Goal: Information Seeking & Learning: Learn about a topic

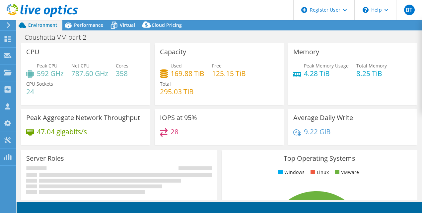
select select "USD"
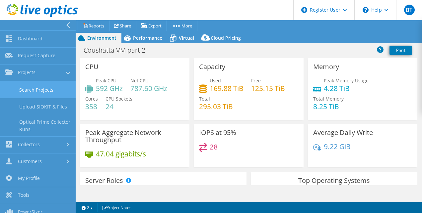
click at [42, 89] on link "Search Projects" at bounding box center [38, 90] width 76 height 17
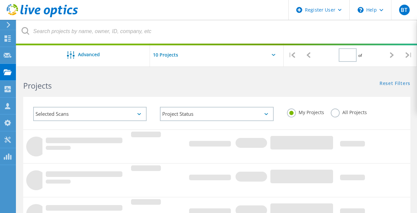
type input "1"
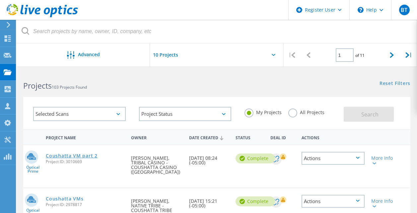
click at [95, 156] on link "Coushatta VM part 2" at bounding box center [71, 156] width 51 height 5
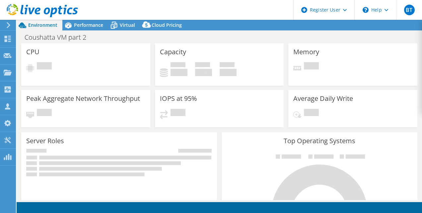
select select "USD"
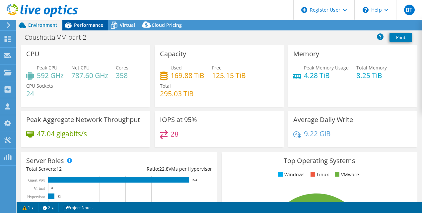
click at [86, 24] on span "Performance" at bounding box center [88, 25] width 29 height 6
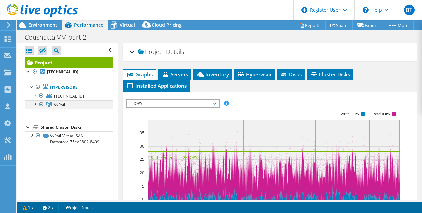
click at [34, 104] on div at bounding box center [34, 103] width 7 height 7
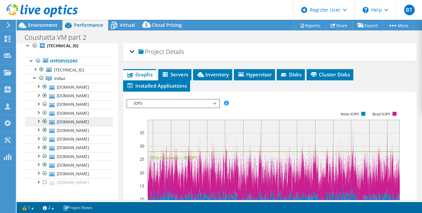
scroll to position [27, 0]
click at [214, 74] on span "Inventory" at bounding box center [212, 74] width 32 height 7
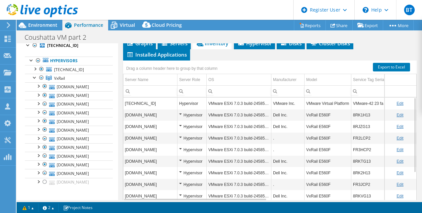
scroll to position [46, 0]
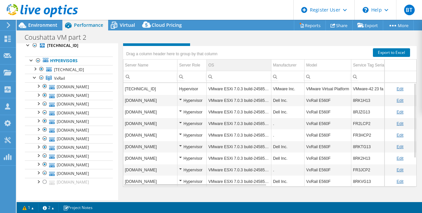
click at [208, 62] on div "OS" at bounding box center [211, 65] width 6 height 8
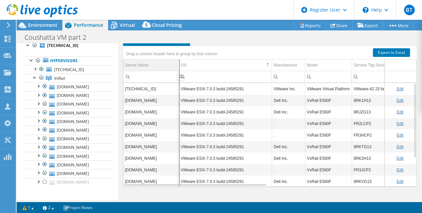
drag, startPoint x: 206, startPoint y: 62, endPoint x: 173, endPoint y: 70, distance: 33.7
click at [173, 70] on div "Drag a column header here to group by that column Server Name Server Role OS Ma…" at bounding box center [270, 116] width 294 height 141
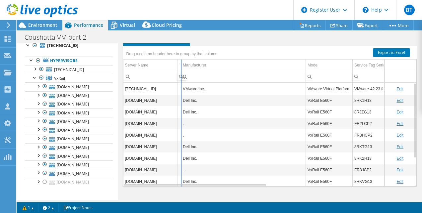
drag, startPoint x: 272, startPoint y: 63, endPoint x: 174, endPoint y: 76, distance: 98.6
click at [174, 76] on div "Drag a column header here to group by that column Server Name Server Role OS Ma…" at bounding box center [270, 116] width 294 height 141
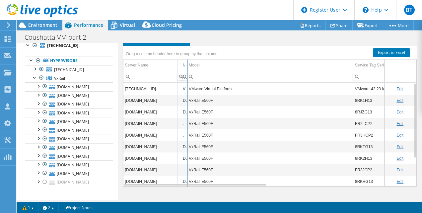
drag, startPoint x: 305, startPoint y: 65, endPoint x: 186, endPoint y: 77, distance: 119.6
click at [186, 77] on div "Drag a column header here to group by that column Server Name Server Role OS Ma…" at bounding box center [270, 116] width 294 height 141
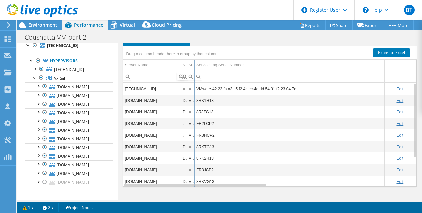
drag, startPoint x: 352, startPoint y: 62, endPoint x: 193, endPoint y: 76, distance: 159.6
click at [193, 76] on div "Drag a column header here to group by that column Server Name Server Role OS Ma…" at bounding box center [270, 116] width 294 height 141
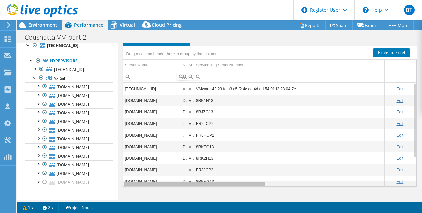
click at [253, 185] on div "Data grid" at bounding box center [194, 184] width 141 height 4
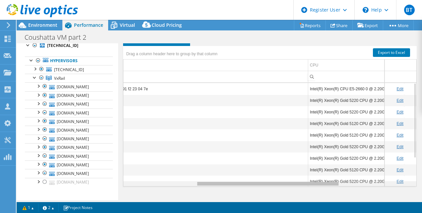
scroll to position [0, 0]
drag, startPoint x: 249, startPoint y: 183, endPoint x: 332, endPoint y: 180, distance: 83.2
click at [332, 180] on body "BT Dell User Breana Thibodeaux Breana.Thibodeaux@Dell.com Dell My Profile Log O…" at bounding box center [211, 106] width 422 height 213
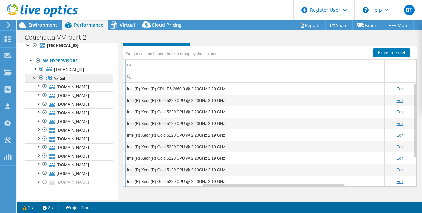
drag, startPoint x: 296, startPoint y: 65, endPoint x: 103, endPoint y: 76, distance: 192.9
click at [103, 76] on div "Open All Close All Hide Excluded Nodes Project Tree Filter" at bounding box center [219, 121] width 405 height 157
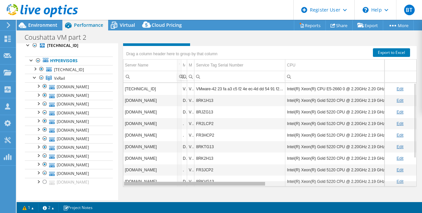
drag, startPoint x: 275, startPoint y: 184, endPoint x: 175, endPoint y: 207, distance: 102.7
click at [175, 207] on body "BT Dell User Breana Thibodeaux Breana.Thibodeaux@Dell.com Dell My Profile Log O…" at bounding box center [211, 106] width 422 height 213
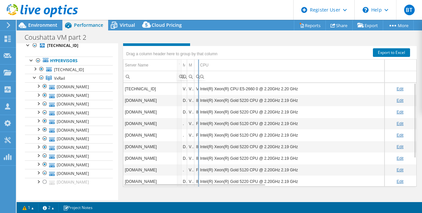
drag, startPoint x: 284, startPoint y: 65, endPoint x: 197, endPoint y: 66, distance: 87.2
click at [197, 66] on div "Drag a column header here to group by that column Server Name Server Role OS Ma…" at bounding box center [270, 116] width 294 height 141
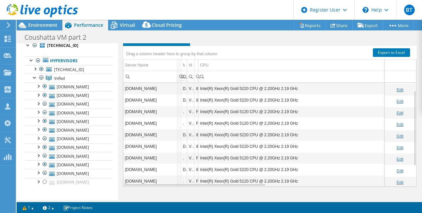
scroll to position [45, 0]
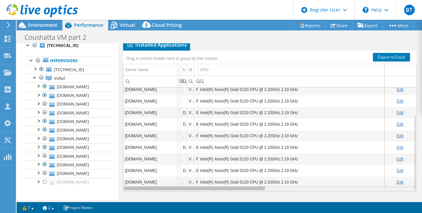
drag, startPoint x: 252, startPoint y: 188, endPoint x: 199, endPoint y: 200, distance: 54.6
click at [199, 200] on body "BT Dell User Breana Thibodeaux Breana.Thibodeaux@Dell.com Dell My Profile Log O…" at bounding box center [211, 106] width 422 height 213
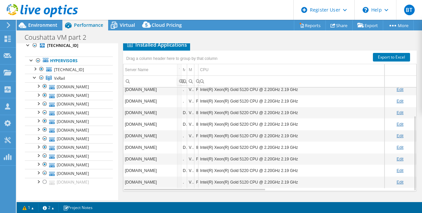
click at [148, 182] on td "[DOMAIN_NAME]" at bounding box center [150, 183] width 54 height 12
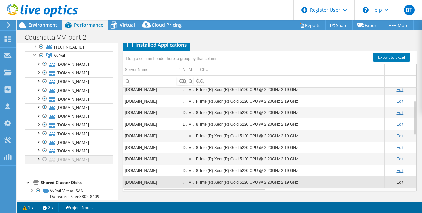
click at [43, 161] on div at bounding box center [44, 160] width 7 height 8
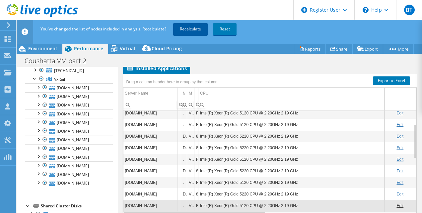
click at [176, 29] on link "Recalculate" at bounding box center [190, 29] width 34 height 12
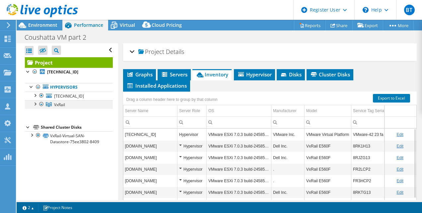
click at [35, 104] on div at bounding box center [34, 103] width 7 height 7
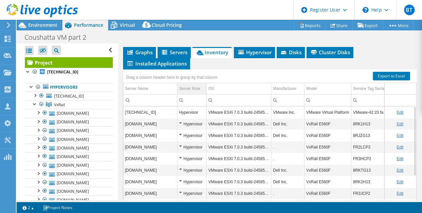
click at [204, 90] on td "Server Role" at bounding box center [191, 89] width 29 height 12
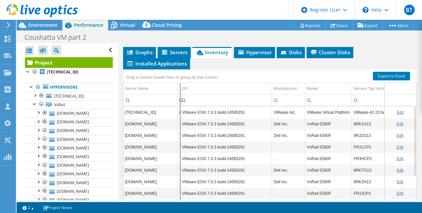
drag, startPoint x: 206, startPoint y: 90, endPoint x: 176, endPoint y: 92, distance: 29.9
click at [176, 92] on div "Drag a column header here to group by that column Server Name Server Role OS Ma…" at bounding box center [270, 140] width 294 height 141
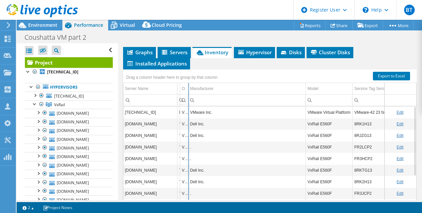
drag, startPoint x: 272, startPoint y: 86, endPoint x: 188, endPoint y: 97, distance: 84.7
click at [188, 97] on div "Drag a column header here to group by that column Server Name Server Role OS Ma…" at bounding box center [270, 140] width 294 height 141
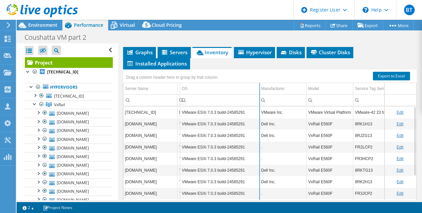
drag, startPoint x: 188, startPoint y: 91, endPoint x: 265, endPoint y: 82, distance: 77.2
click at [265, 82] on div "Drag a column header here to group by that column Server Name Server Role OS Ma…" at bounding box center [270, 140] width 294 height 141
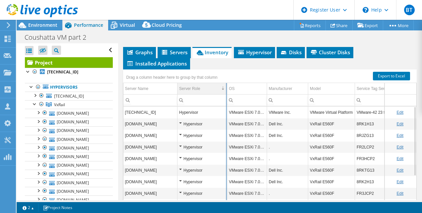
drag, startPoint x: 179, startPoint y: 89, endPoint x: 225, endPoint y: 85, distance: 45.6
click at [225, 85] on div "Drag a column header here to group by that column Server Name Server Role OS Ma…" at bounding box center [270, 140] width 294 height 141
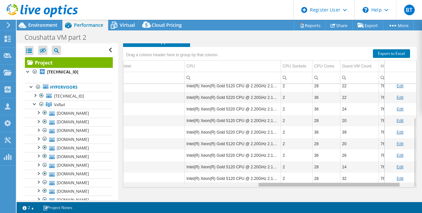
drag, startPoint x: 244, startPoint y: 186, endPoint x: 383, endPoint y: 170, distance: 140.0
click at [383, 170] on body "BT Dell User Breana Thibodeaux Breana.Thibodeaux@Dell.com Dell My Profile Log O…" at bounding box center [211, 106] width 422 height 213
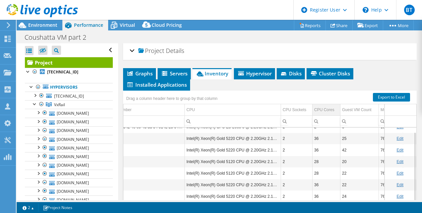
click at [321, 109] on div "CPU Cores" at bounding box center [324, 110] width 20 height 8
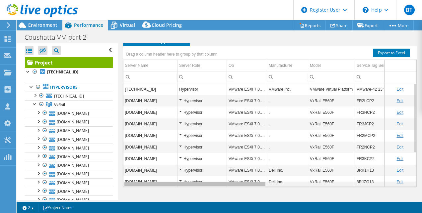
drag, startPoint x: 289, startPoint y: 183, endPoint x: 139, endPoint y: 230, distance: 157.1
click at [139, 213] on html "BT Dell User Breana Thibodeaux Breana.Thibodeaux@Dell.com Dell My Profile Log O…" at bounding box center [211, 106] width 422 height 213
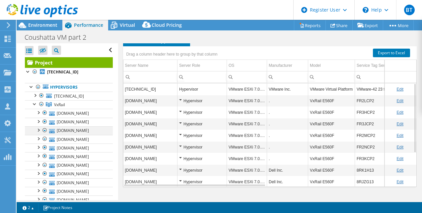
click at [41, 131] on div at bounding box center [38, 130] width 7 height 7
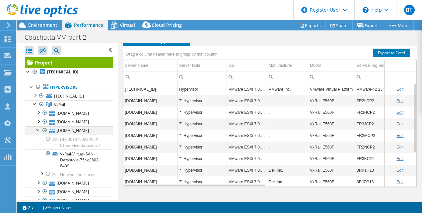
click at [41, 131] on div at bounding box center [38, 130] width 7 height 7
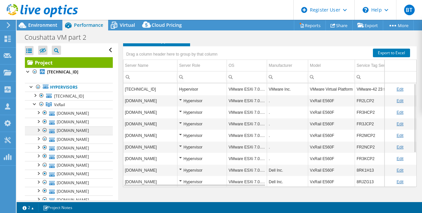
click at [45, 130] on div at bounding box center [44, 131] width 7 height 8
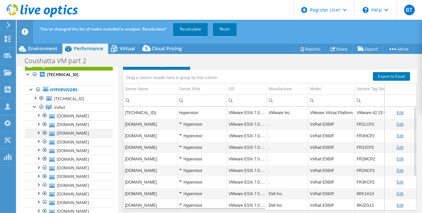
click at [44, 133] on div at bounding box center [44, 133] width 7 height 8
click at [44, 142] on div at bounding box center [44, 142] width 7 height 8
click at [43, 141] on div at bounding box center [44, 142] width 7 height 8
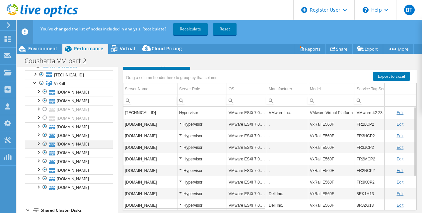
click at [43, 145] on div at bounding box center [44, 144] width 7 height 8
click at [44, 143] on div at bounding box center [44, 144] width 7 height 8
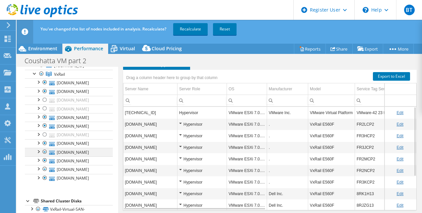
click at [38, 152] on div at bounding box center [38, 151] width 7 height 7
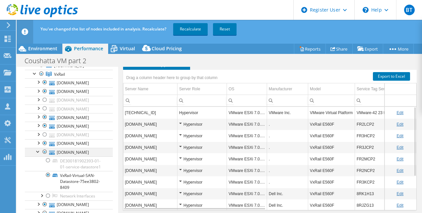
click at [45, 151] on div at bounding box center [44, 152] width 7 height 8
click at [44, 151] on div at bounding box center [44, 152] width 7 height 8
click at [37, 151] on div at bounding box center [38, 151] width 7 height 7
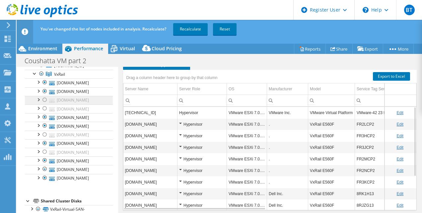
scroll to position [31, 0]
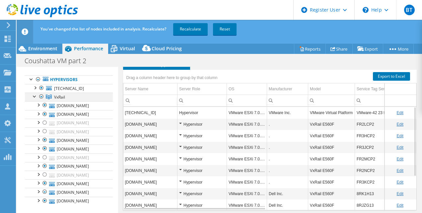
click at [35, 97] on div at bounding box center [34, 96] width 7 height 7
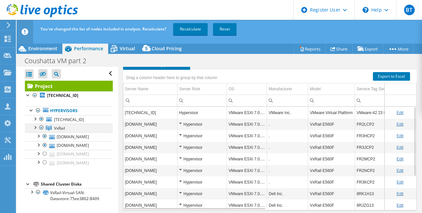
scroll to position [0, 0]
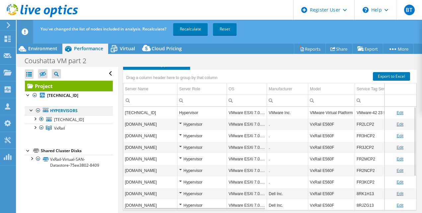
click at [38, 110] on div at bounding box center [38, 111] width 7 height 8
click at [34, 128] on div at bounding box center [34, 127] width 7 height 7
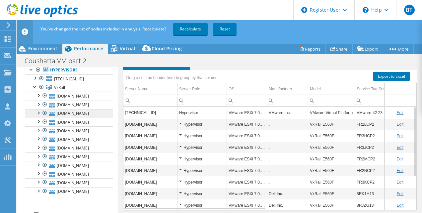
scroll to position [40, 0]
click at [42, 115] on div at bounding box center [44, 114] width 7 height 8
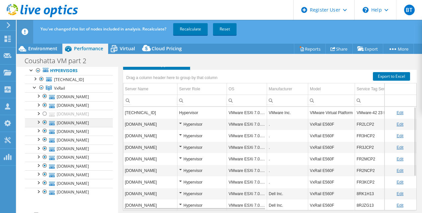
click at [43, 123] on div at bounding box center [44, 123] width 7 height 8
click at [44, 149] on div at bounding box center [44, 149] width 7 height 8
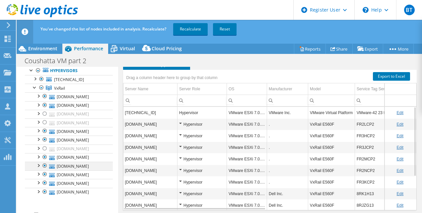
click at [45, 165] on div at bounding box center [44, 166] width 7 height 8
click at [44, 183] on div at bounding box center [44, 183] width 7 height 8
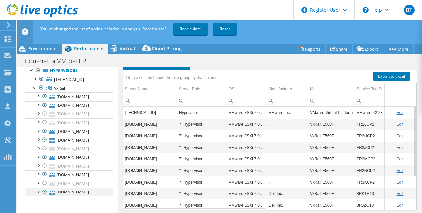
click at [43, 193] on div at bounding box center [44, 192] width 7 height 8
click at [142, 125] on td "[DOMAIN_NAME]" at bounding box center [150, 125] width 54 height 12
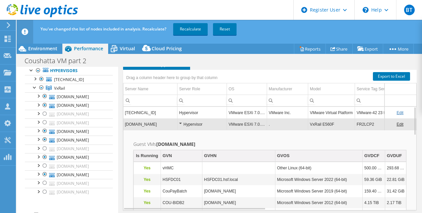
click at [145, 124] on td "[DOMAIN_NAME]" at bounding box center [150, 125] width 54 height 12
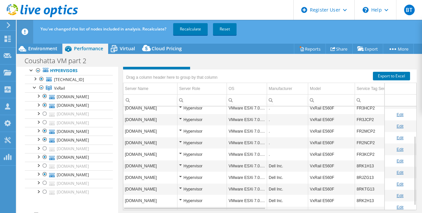
scroll to position [50, 0]
click at [150, 128] on td "[DOMAIN_NAME]" at bounding box center [150, 132] width 54 height 12
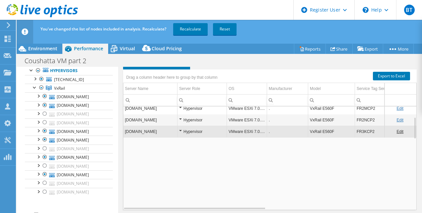
click at [150, 128] on td "[DOMAIN_NAME]" at bounding box center [150, 132] width 54 height 12
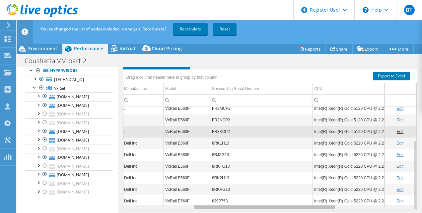
scroll to position [0, 158]
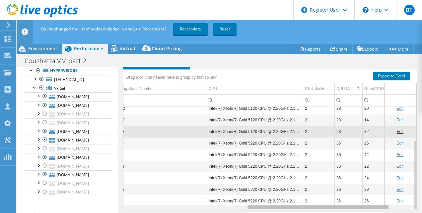
drag, startPoint x: 247, startPoint y: 208, endPoint x: 376, endPoint y: 191, distance: 129.4
click at [376, 191] on body "BT Dell User Breana Thibodeaux Breana.Thibodeaux@Dell.com Dell My Profile Log O…" at bounding box center [211, 106] width 422 height 213
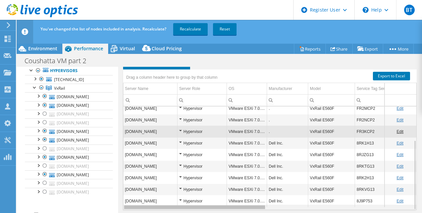
drag, startPoint x: 285, startPoint y: 207, endPoint x: 139, endPoint y: 211, distance: 146.5
click at [139, 211] on body "BT Dell User Breana Thibodeaux Breana.Thibodeaux@Dell.com Dell My Profile Log O…" at bounding box center [211, 106] width 422 height 213
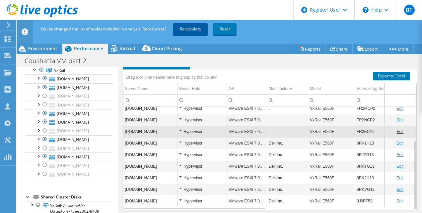
click at [186, 30] on link "Recalculate" at bounding box center [190, 29] width 34 height 12
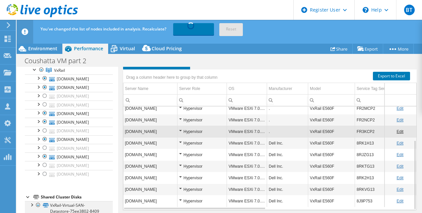
click at [30, 205] on div at bounding box center [31, 205] width 7 height 7
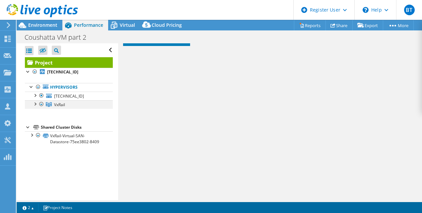
click at [34, 103] on div at bounding box center [34, 103] width 7 height 7
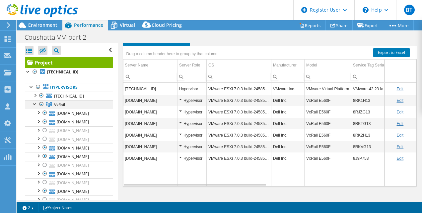
click at [34, 103] on div at bounding box center [34, 103] width 7 height 7
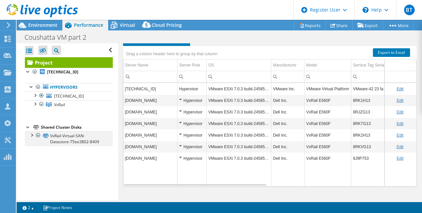
click at [30, 135] on div at bounding box center [31, 135] width 7 height 7
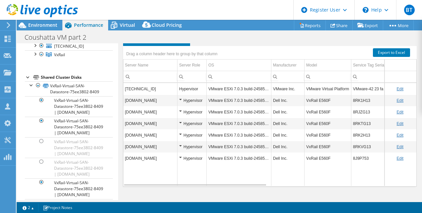
scroll to position [44, 0]
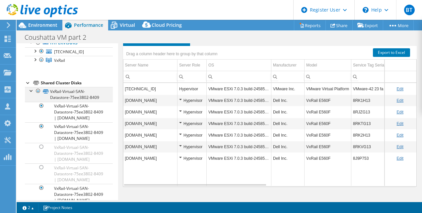
click at [29, 92] on div at bounding box center [31, 90] width 7 height 7
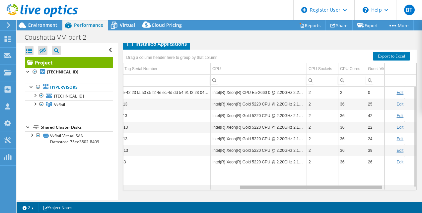
scroll to position [0, 217]
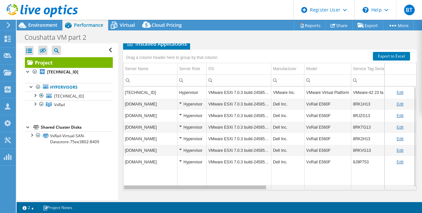
drag, startPoint x: 196, startPoint y: 186, endPoint x: 169, endPoint y: 182, distance: 27.1
click at [169, 182] on body "BT Dell User Breana Thibodeaux Breana.Thibodeaux@Dell.com Dell My Profile Log O…" at bounding box center [211, 106] width 422 height 213
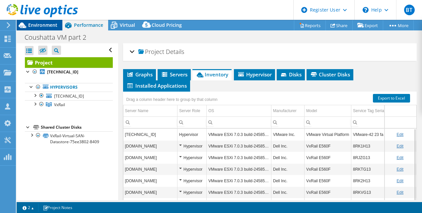
click at [48, 24] on span "Environment" at bounding box center [42, 25] width 29 height 6
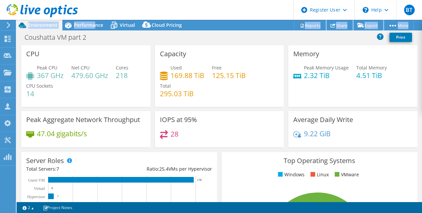
drag, startPoint x: 95, startPoint y: 24, endPoint x: 153, endPoint y: 4, distance: 61.1
click at [153, 4] on div "BT Dell User Breana Thibodeaux Breana.Thibodeaux@Dell.com Dell My Profile Log O…" at bounding box center [211, 106] width 422 height 213
drag, startPoint x: 153, startPoint y: 4, endPoint x: 231, endPoint y: 11, distance: 77.9
click at [231, 11] on header "BT Dell User Breana Thibodeaux Breana.Thibodeaux@Dell.com Dell My Profile Log O…" at bounding box center [211, 10] width 422 height 20
click at [80, 28] on span "Performance" at bounding box center [88, 25] width 29 height 6
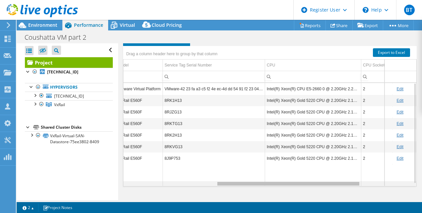
scroll to position [0, 186]
drag, startPoint x: 241, startPoint y: 182, endPoint x: 337, endPoint y: 153, distance: 100.6
click at [337, 153] on body "BT Dell User Breana Thibodeaux Breana.Thibodeaux@Dell.com Dell My Profile Log O…" at bounding box center [211, 106] width 422 height 213
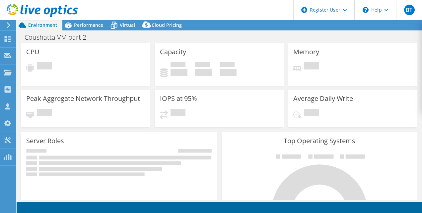
select select "USD"
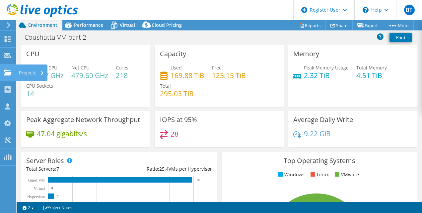
click at [6, 72] on icon at bounding box center [8, 73] width 8 height 6
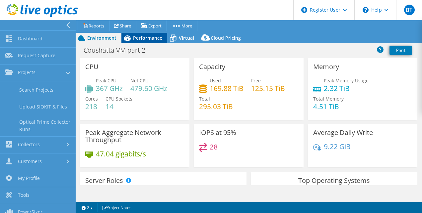
click at [137, 41] on span "Performance" at bounding box center [147, 38] width 29 height 6
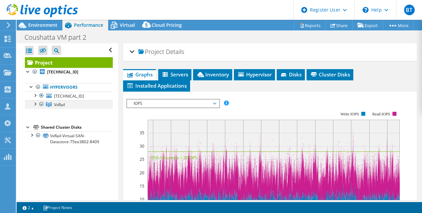
click at [41, 104] on div at bounding box center [41, 104] width 7 height 8
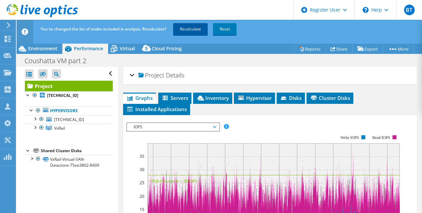
click at [193, 26] on link "Recalculate" at bounding box center [190, 29] width 34 height 12
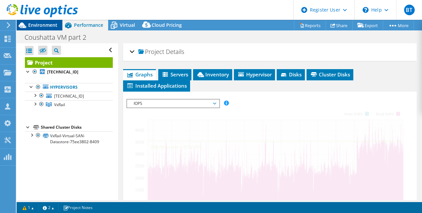
click at [34, 25] on span "Environment" at bounding box center [42, 25] width 29 height 6
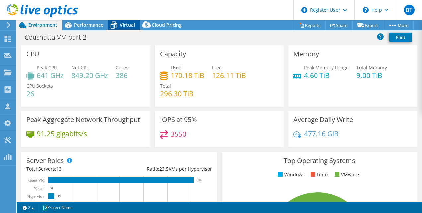
click at [124, 26] on span "Virtual" at bounding box center [127, 25] width 15 height 6
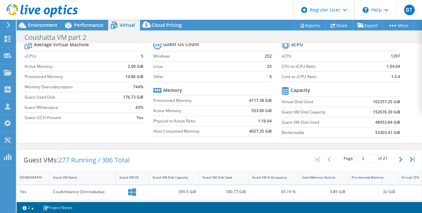
scroll to position [28, 0]
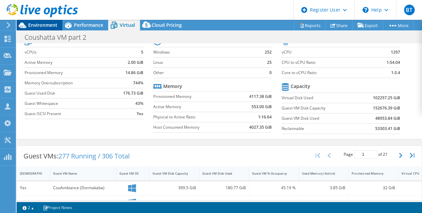
click at [48, 24] on span "Environment" at bounding box center [42, 25] width 29 height 6
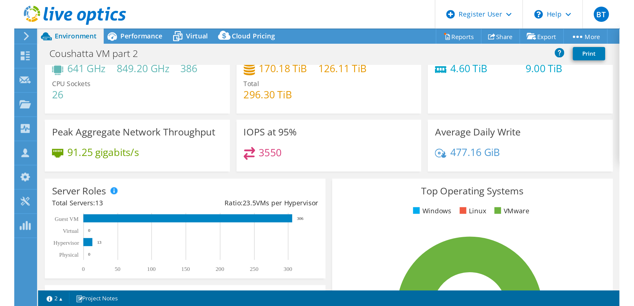
scroll to position [0, 0]
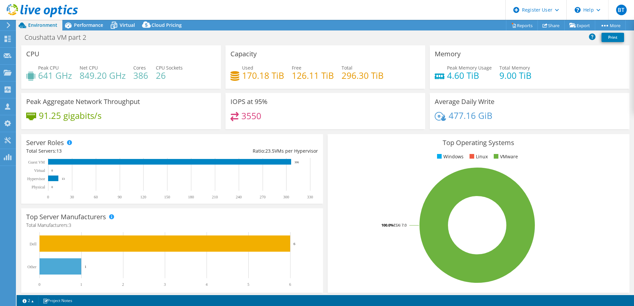
click at [89, 28] on span "Performance" at bounding box center [88, 25] width 29 height 6
click at [89, 26] on span "Performance" at bounding box center [88, 25] width 29 height 6
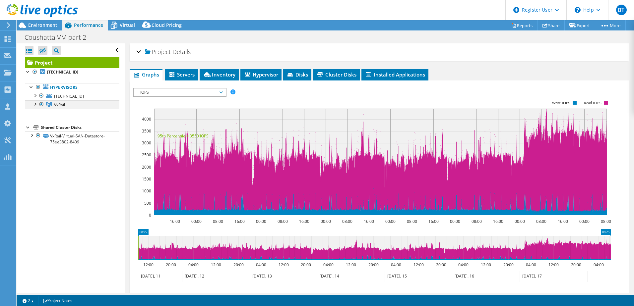
click at [32, 106] on div at bounding box center [34, 103] width 7 height 7
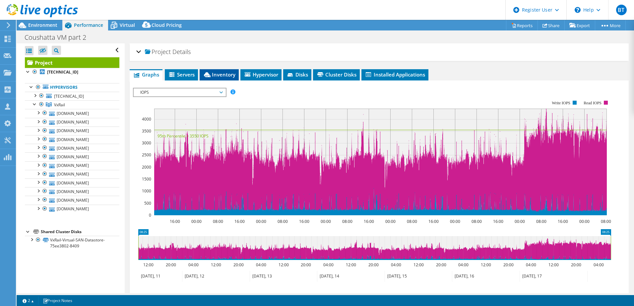
click at [218, 78] on li "Inventory" at bounding box center [219, 74] width 39 height 11
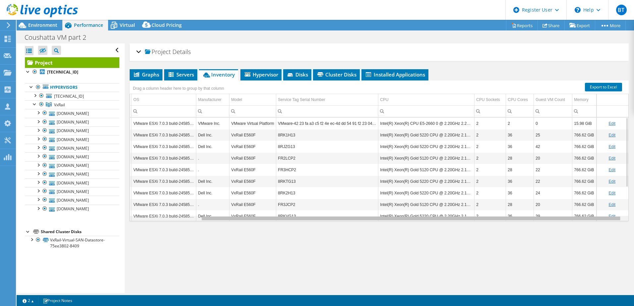
scroll to position [0, 87]
drag, startPoint x: 408, startPoint y: 218, endPoint x: 499, endPoint y: 216, distance: 91.5
click at [421, 213] on body "BT Dell User Breana Thibodeaux Breana.Thibodeaux@Dell.com Dell My Profile Log O…" at bounding box center [317, 153] width 634 height 306
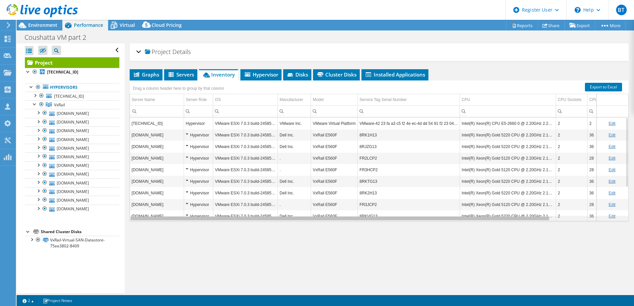
drag, startPoint x: 377, startPoint y: 219, endPoint x: 274, endPoint y: 226, distance: 103.6
click at [274, 213] on body "BT Dell User Breana Thibodeaux Breana.Thibodeaux@Dell.com Dell My Profile Log O…" at bounding box center [317, 153] width 634 height 306
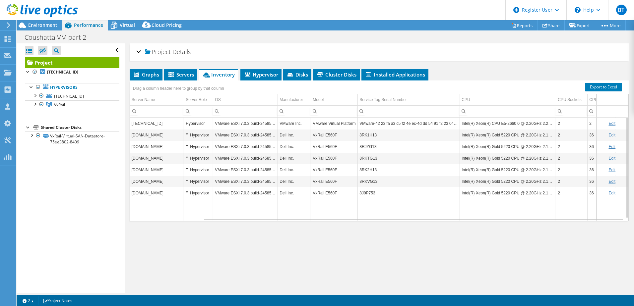
select select "USD"
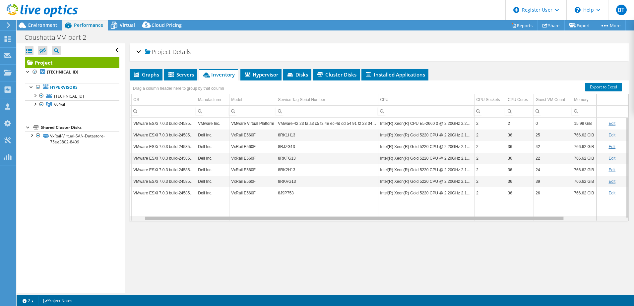
scroll to position [0, 10]
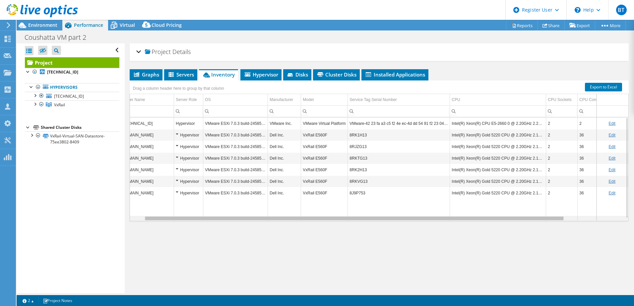
drag, startPoint x: 259, startPoint y: 218, endPoint x: 175, endPoint y: 215, distance: 84.2
click at [184, 220] on body "BT Dell User Breana Thibodeaux Breana.Thibodeaux@Dell.com Dell My Profile Log O…" at bounding box center [317, 153] width 634 height 306
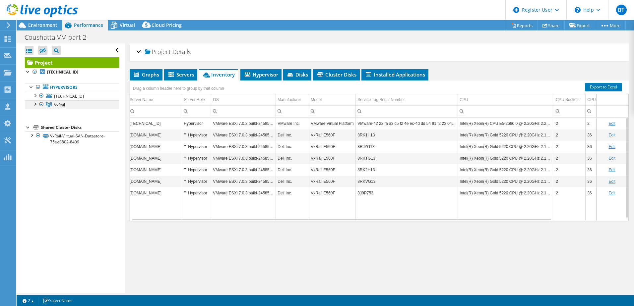
click at [35, 106] on div at bounding box center [34, 103] width 7 height 7
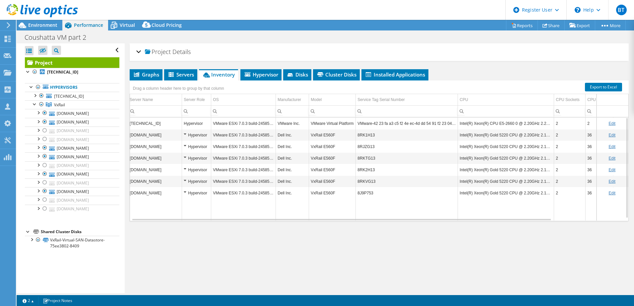
click at [389, 256] on div "Project Details Prepared for: Justin Francois, Justin.Francois@ccrla.com Accoun…" at bounding box center [379, 168] width 509 height 250
click at [56, 24] on span "Environment" at bounding box center [42, 25] width 29 height 6
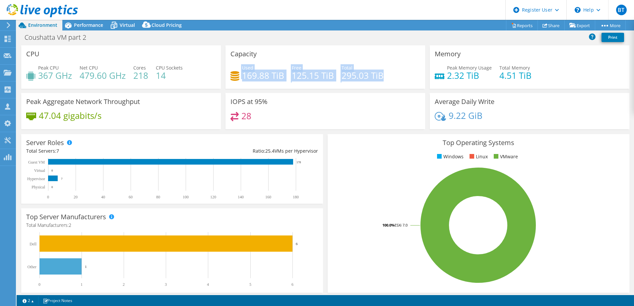
drag, startPoint x: 228, startPoint y: 68, endPoint x: 386, endPoint y: 89, distance: 159.2
click at [386, 89] on div "Capacity Used 169.88 TiB Free 125.15 TiB Total 295.03 TiB" at bounding box center [325, 69] width 204 height 48
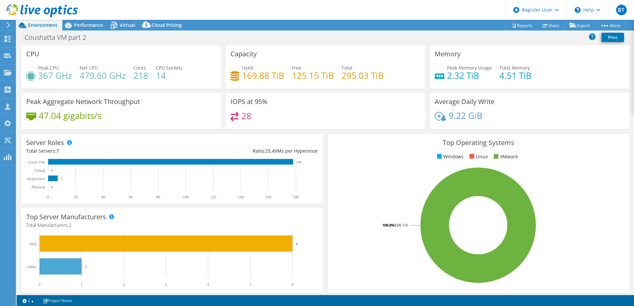
drag, startPoint x: 386, startPoint y: 89, endPoint x: 387, endPoint y: 79, distance: 10.7
click at [387, 79] on div "Used 169.88 TiB Free 125.15 TiB Total 295.03 TiB" at bounding box center [325, 75] width 190 height 22
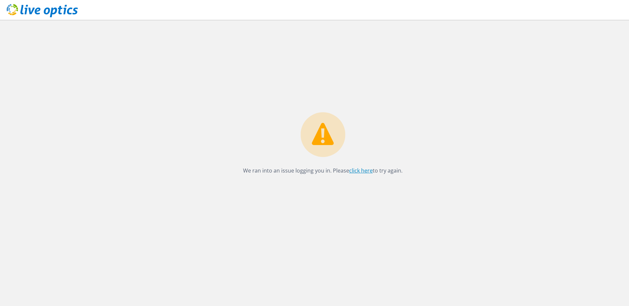
click at [357, 168] on link "click here" at bounding box center [361, 170] width 24 height 7
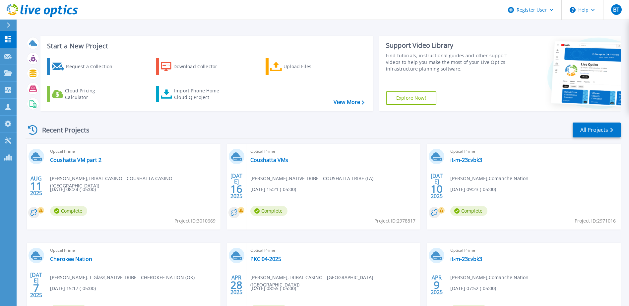
click at [70, 165] on div "Optical Prime Coushatta VM part 2 [PERSON_NAME] , TRIBAL CASINO - COUSHATTA CAS…" at bounding box center [133, 187] width 174 height 86
click at [71, 163] on link "Coushatta VM part 2" at bounding box center [75, 160] width 51 height 7
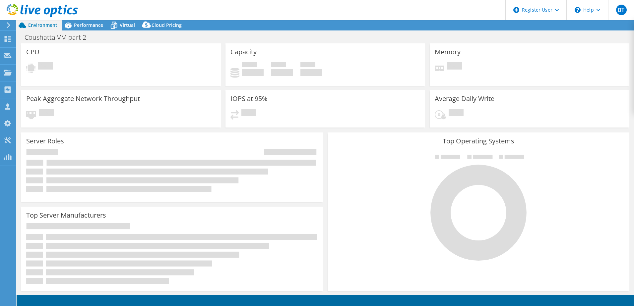
select select "USD"
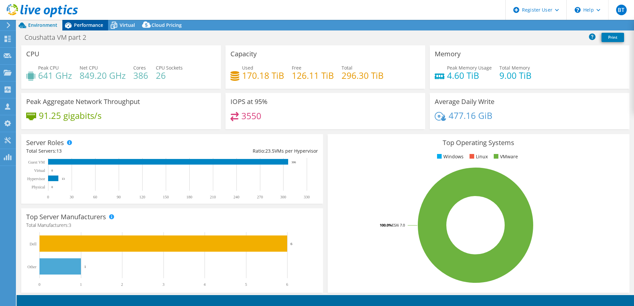
click at [85, 29] on div "Performance" at bounding box center [85, 25] width 46 height 11
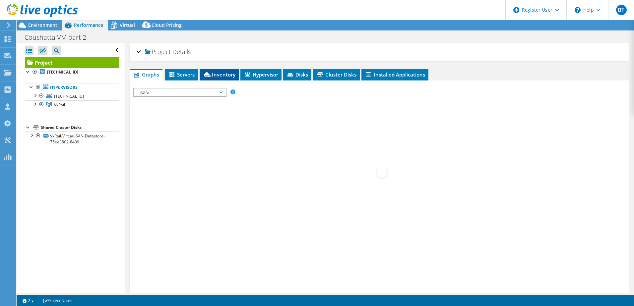
click at [231, 75] on span "Inventory" at bounding box center [219, 74] width 32 height 7
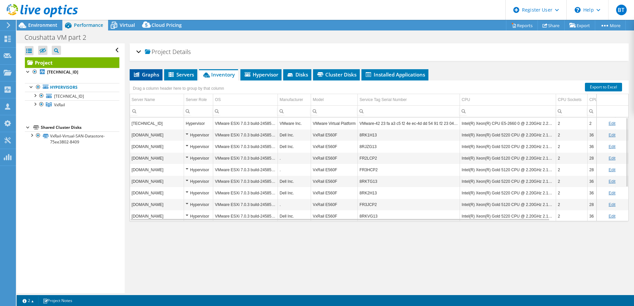
click at [147, 73] on span "Graphs" at bounding box center [146, 74] width 26 height 7
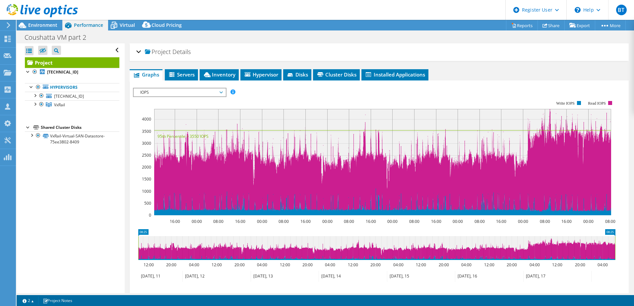
click at [171, 91] on span "IOPS" at bounding box center [179, 92] width 85 height 8
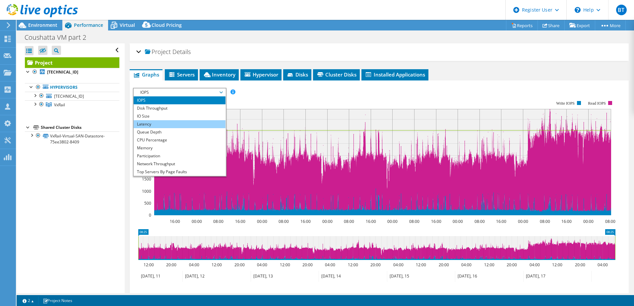
click at [170, 120] on li "Latency" at bounding box center [180, 124] width 92 height 8
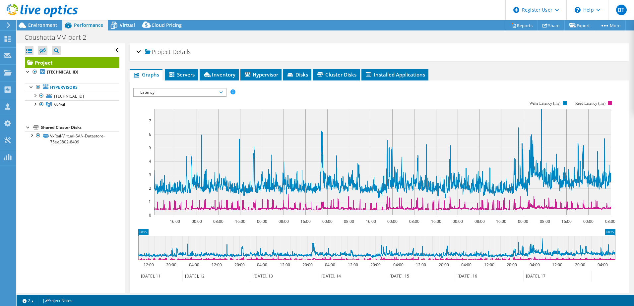
click at [191, 94] on span "Latency" at bounding box center [179, 92] width 85 height 8
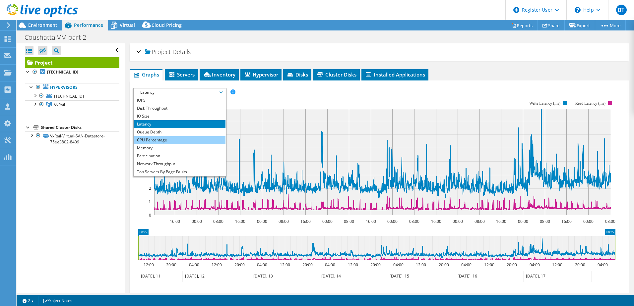
click at [169, 143] on li "CPU Percentage" at bounding box center [180, 140] width 92 height 8
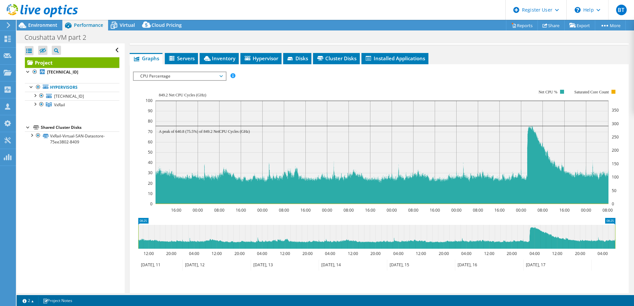
scroll to position [24, 0]
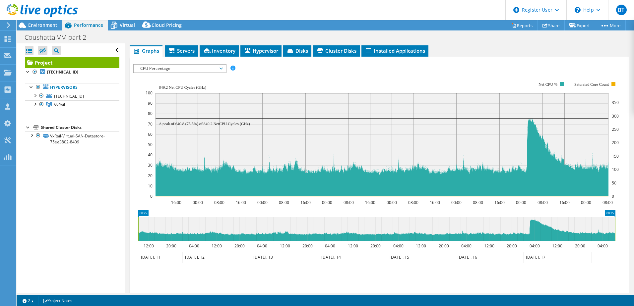
click at [181, 70] on span "CPU Percentage" at bounding box center [179, 69] width 85 height 8
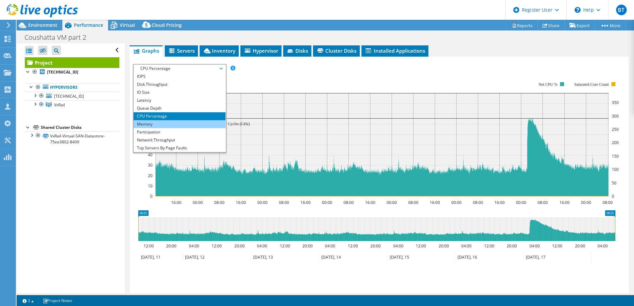
click at [183, 124] on li "Memory" at bounding box center [180, 124] width 92 height 8
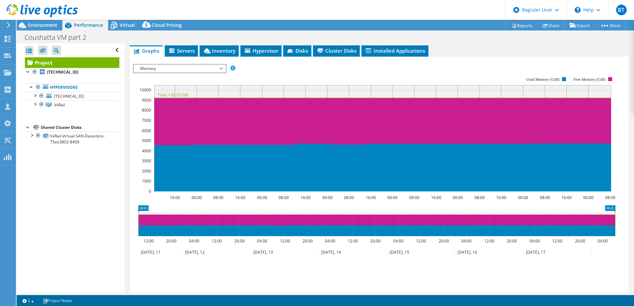
click at [216, 67] on span "Memory" at bounding box center [179, 69] width 85 height 8
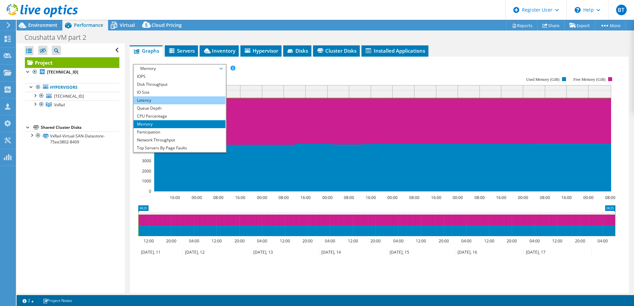
click at [192, 102] on li "Latency" at bounding box center [180, 100] width 92 height 8
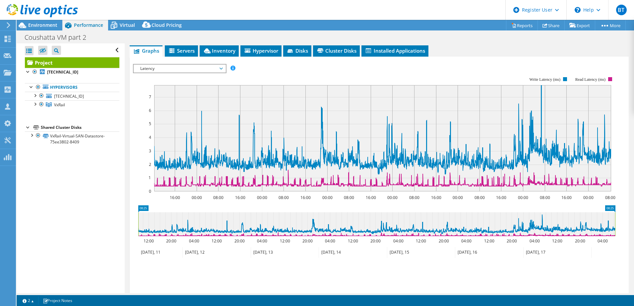
click at [214, 68] on span "Latency" at bounding box center [179, 69] width 85 height 8
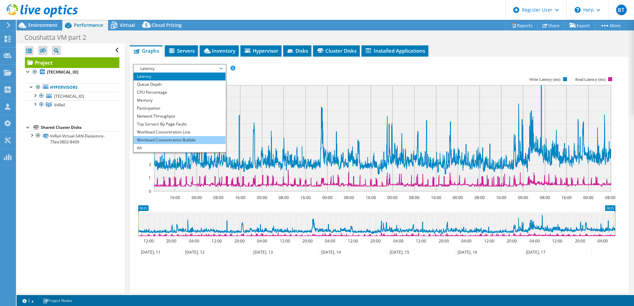
click at [193, 143] on li "Workload Concentration Bubble" at bounding box center [180, 140] width 92 height 8
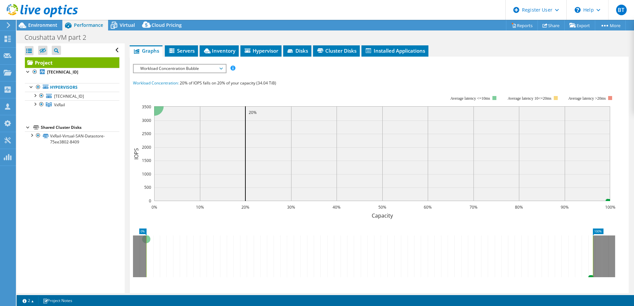
click at [303, 93] on rect at bounding box center [374, 153] width 482 height 133
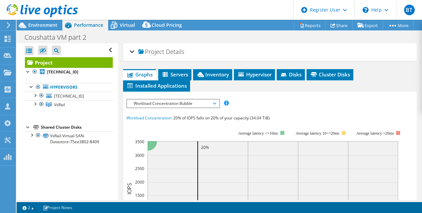
click at [211, 99] on div "Workload Concentration Bubble IOPS Disk Throughput IO Size Latency Queue Depth …" at bounding box center [172, 103] width 93 height 9
